Goal: Use online tool/utility: Utilize a website feature to perform a specific function

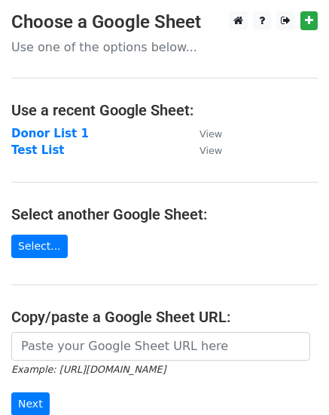
click at [132, 18] on h3 "Choose a Google Sheet" at bounding box center [164, 22] width 307 height 22
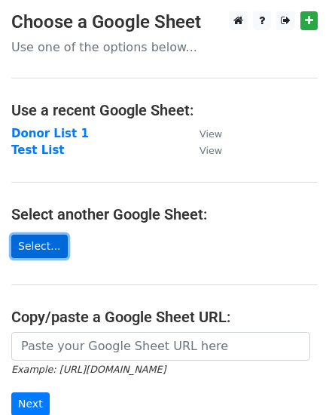
click at [28, 237] on link "Select..." at bounding box center [39, 245] width 57 height 23
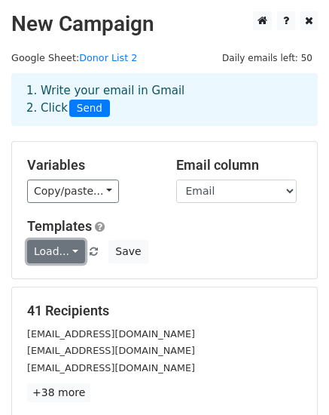
click at [54, 247] on link "Load..." at bounding box center [56, 251] width 58 height 23
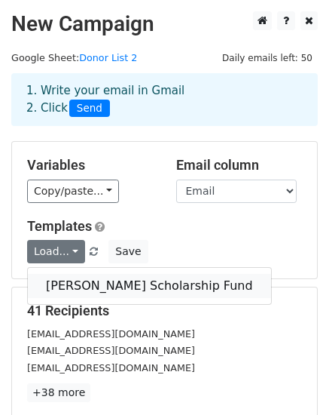
click at [233, 280] on link "[PERSON_NAME] Scholarship Fund" at bounding box center [149, 286] width 243 height 24
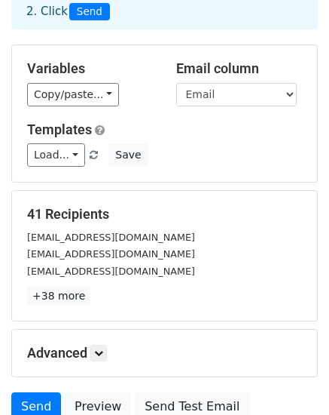
scroll to position [75, 0]
